Goal: Task Accomplishment & Management: Manage account settings

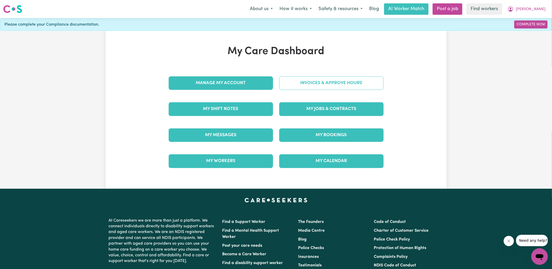
click at [290, 88] on link "Invoices & Approve Hours" at bounding box center [331, 82] width 104 height 13
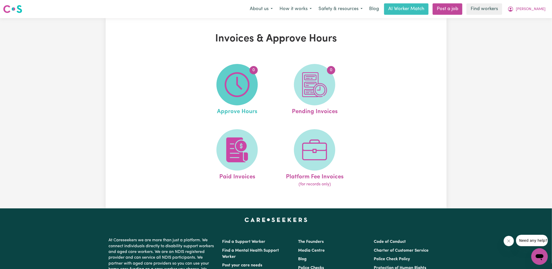
click at [241, 86] on img at bounding box center [237, 84] width 25 height 25
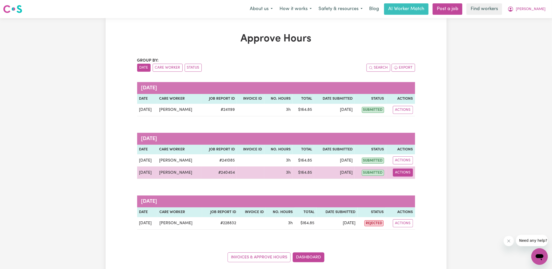
click at [407, 172] on button "Actions" at bounding box center [403, 172] width 20 height 8
click at [413, 182] on link "View Job Report" at bounding box center [416, 184] width 44 height 10
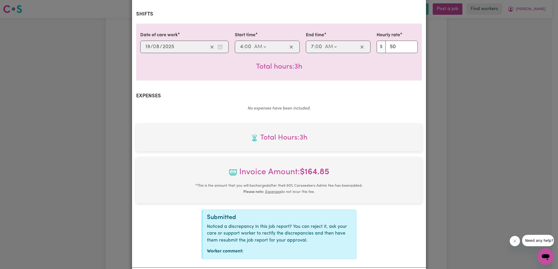
scroll to position [136, 0]
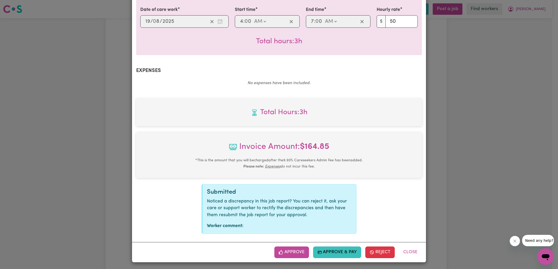
drag, startPoint x: 290, startPoint y: 250, endPoint x: 336, endPoint y: 219, distance: 54.7
click at [290, 250] on button "Approve" at bounding box center [292, 251] width 35 height 11
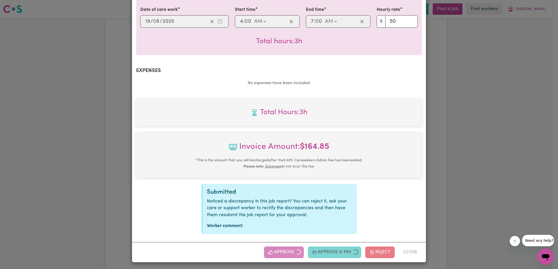
click at [478, 157] on div "Job Report # 240454 - [PERSON_NAME] Summary Job report # 240454 Client name: [P…" at bounding box center [279, 134] width 558 height 269
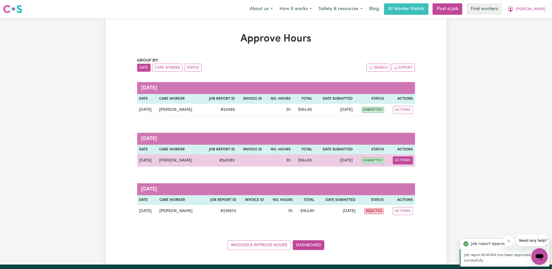
click at [407, 158] on button "Actions" at bounding box center [403, 160] width 20 height 8
click at [408, 169] on link "View Job Report" at bounding box center [416, 172] width 44 height 10
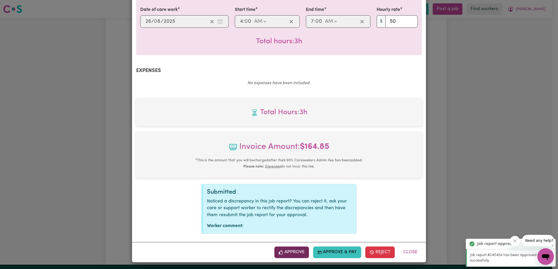
click at [297, 249] on button "Approve" at bounding box center [292, 251] width 35 height 11
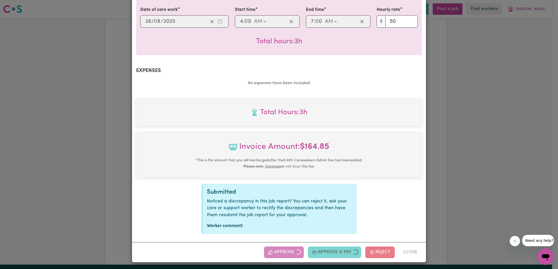
click at [466, 149] on div "Job Report # 241085 - [PERSON_NAME] Summary Job report # 241085 Client name: [P…" at bounding box center [279, 134] width 558 height 269
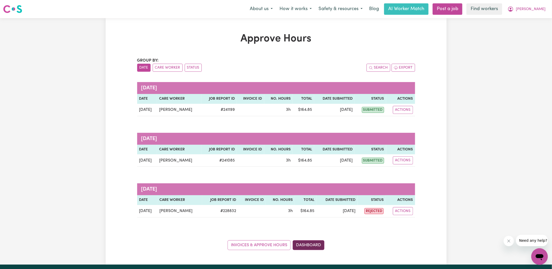
click at [313, 244] on link "Dashboard" at bounding box center [309, 245] width 32 height 10
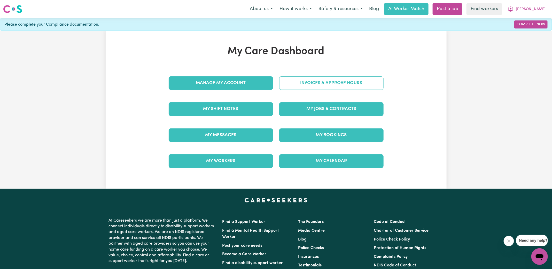
click at [330, 84] on link "Invoices & Approve Hours" at bounding box center [331, 82] width 104 height 13
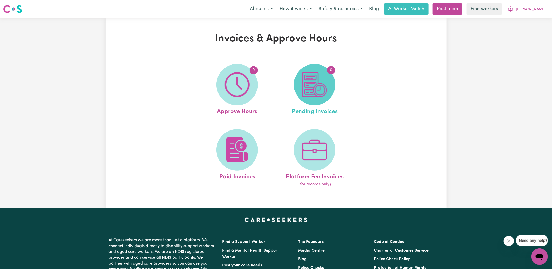
click at [332, 89] on span "0" at bounding box center [314, 84] width 41 height 41
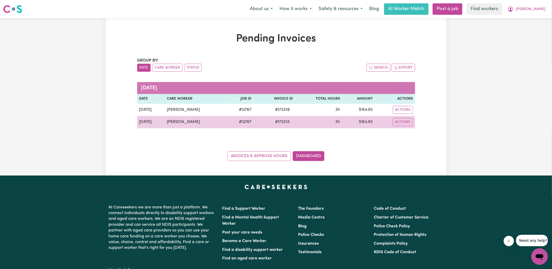
click at [281, 119] on span "# 172235" at bounding box center [282, 122] width 21 height 6
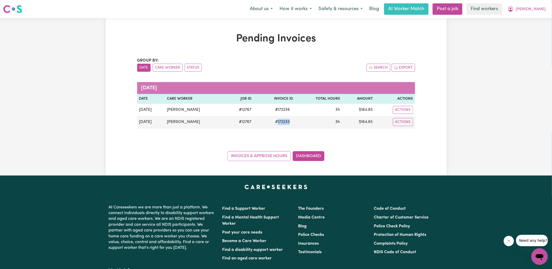
copy span "172235"
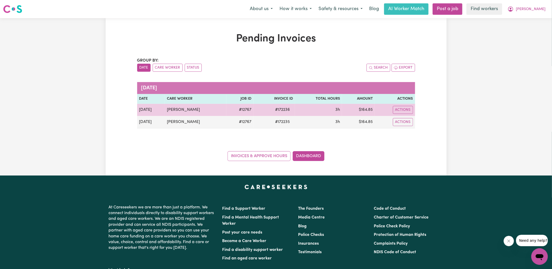
click at [279, 110] on span "# 172236" at bounding box center [282, 110] width 21 height 6
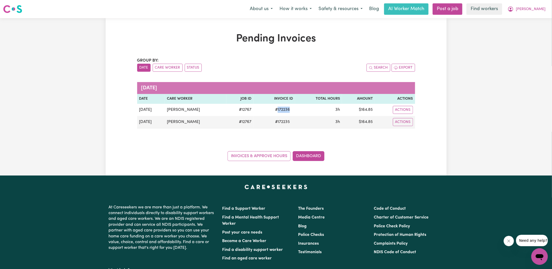
copy span "172236"
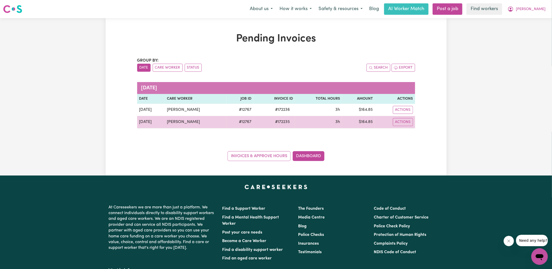
click at [364, 123] on td "$ 164.85" at bounding box center [358, 122] width 33 height 12
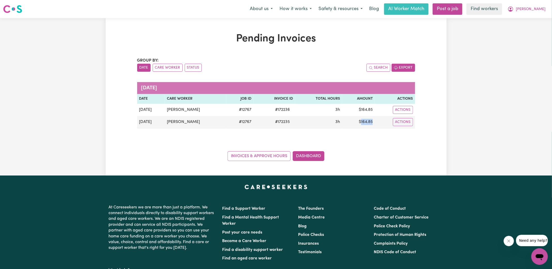
copy td "164.85"
click at [514, 11] on icon "My Account" at bounding box center [511, 9] width 6 height 6
click at [527, 33] on link "Logout" at bounding box center [528, 30] width 41 height 10
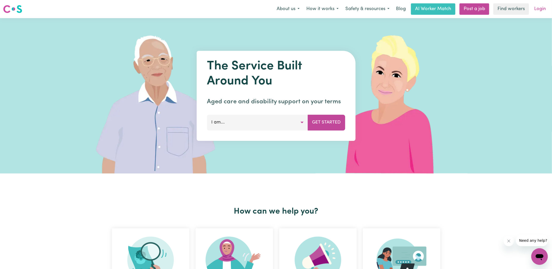
click at [541, 12] on link "Login" at bounding box center [541, 8] width 18 height 11
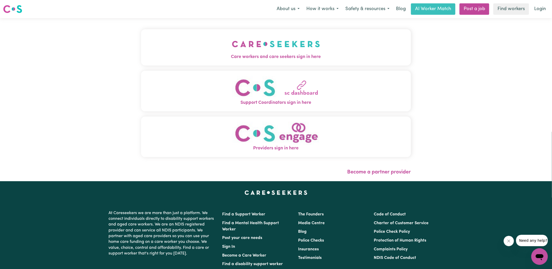
click at [276, 55] on span "Care workers and care seekers sign in here" at bounding box center [276, 57] width 270 height 7
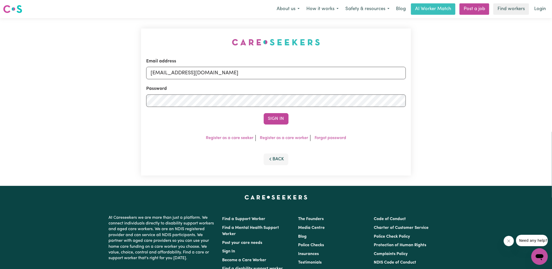
click at [194, 36] on div "Email address [EMAIL_ADDRESS][DOMAIN_NAME] Password Sign In Register as a care …" at bounding box center [276, 102] width 276 height 168
drag, startPoint x: 177, startPoint y: 73, endPoint x: 551, endPoint y: 89, distance: 374.4
click at [551, 90] on div "Email address [EMAIL_ADDRESS][DOMAIN_NAME] Password Sign In Register as a care …" at bounding box center [276, 102] width 552 height 168
type input "[EMAIL_ADDRESS][DOMAIN_NAME]"
click at [264, 113] on button "Sign In" at bounding box center [276, 118] width 25 height 11
